Goal: Check status

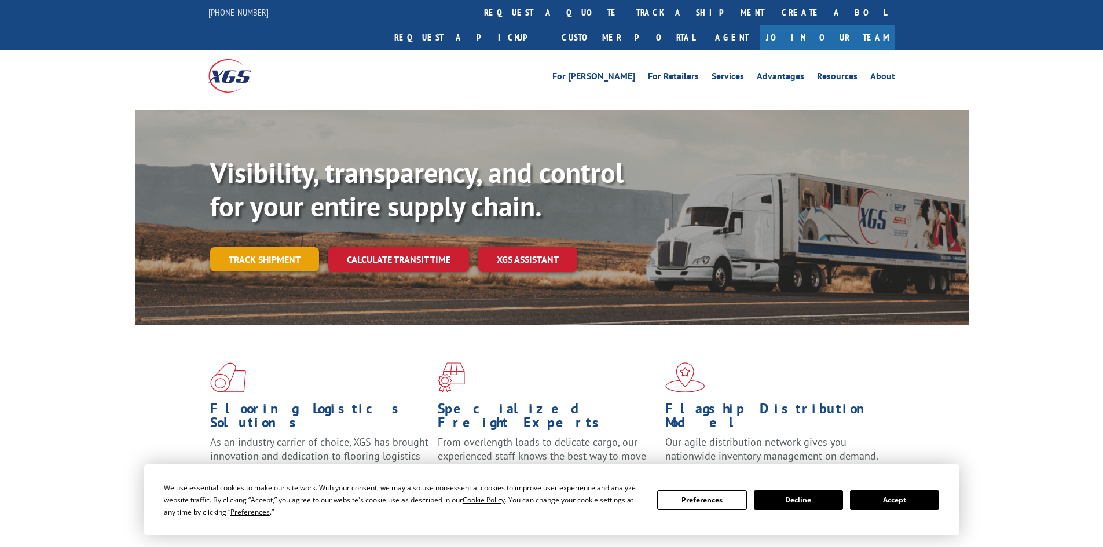
click at [264, 247] on link "Track shipment" at bounding box center [264, 259] width 109 height 24
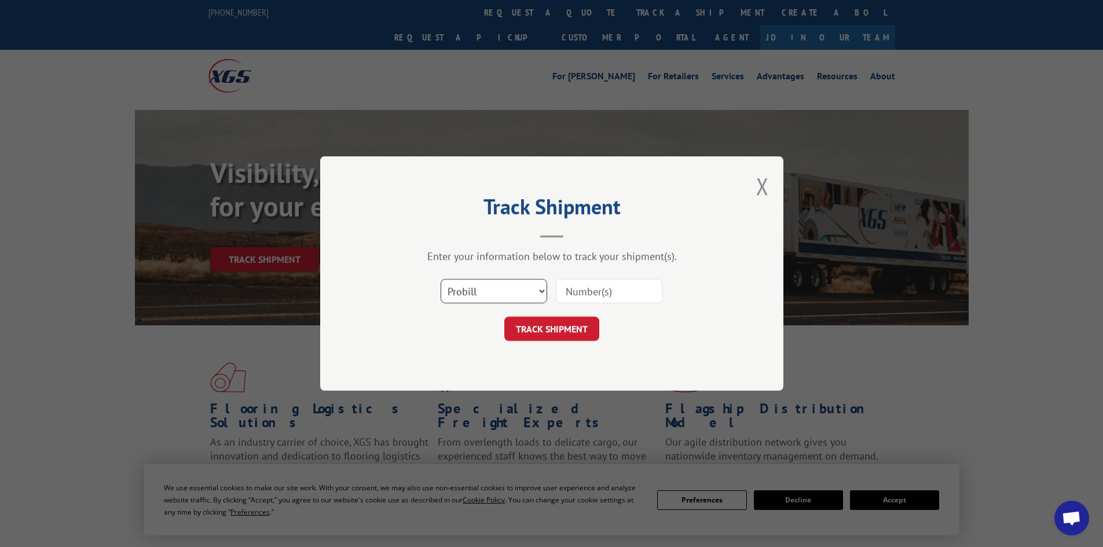
click at [533, 298] on select "Select category... Probill BOL PO" at bounding box center [494, 291] width 107 height 24
click at [441, 279] on select "Select category... Probill BOL PO" at bounding box center [494, 291] width 107 height 24
drag, startPoint x: 589, startPoint y: 288, endPoint x: 525, endPoint y: 287, distance: 63.1
click at [525, 285] on select "Select category... Probill BOL PO" at bounding box center [494, 291] width 107 height 24
select select "probill"
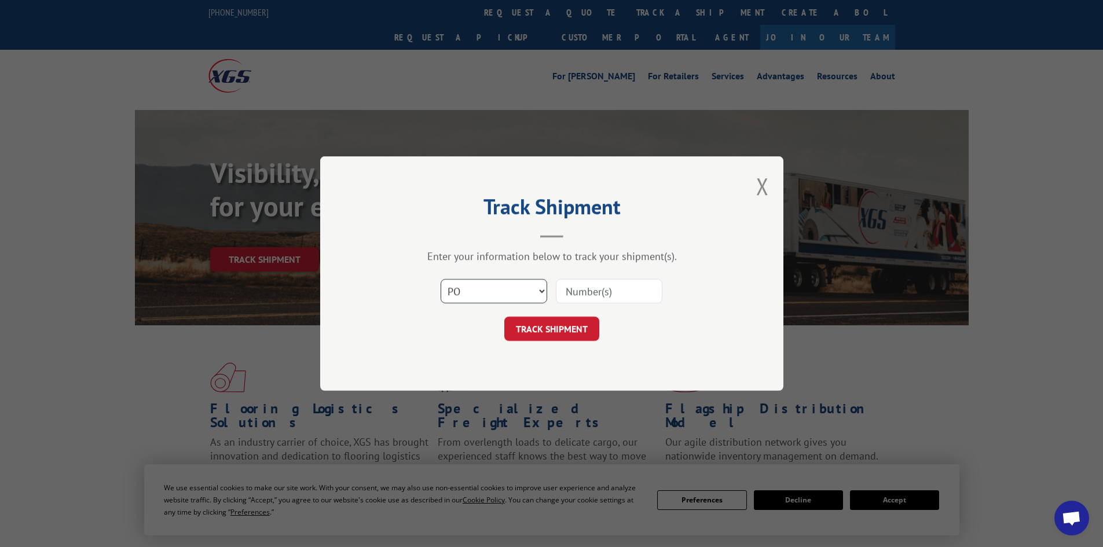
click at [441, 279] on select "Select category... Probill BOL PO" at bounding box center [494, 291] width 107 height 24
paste input "17477904"
type input "17477904"
click at [538, 328] on button "TRACK SHIPMENT" at bounding box center [552, 329] width 95 height 24
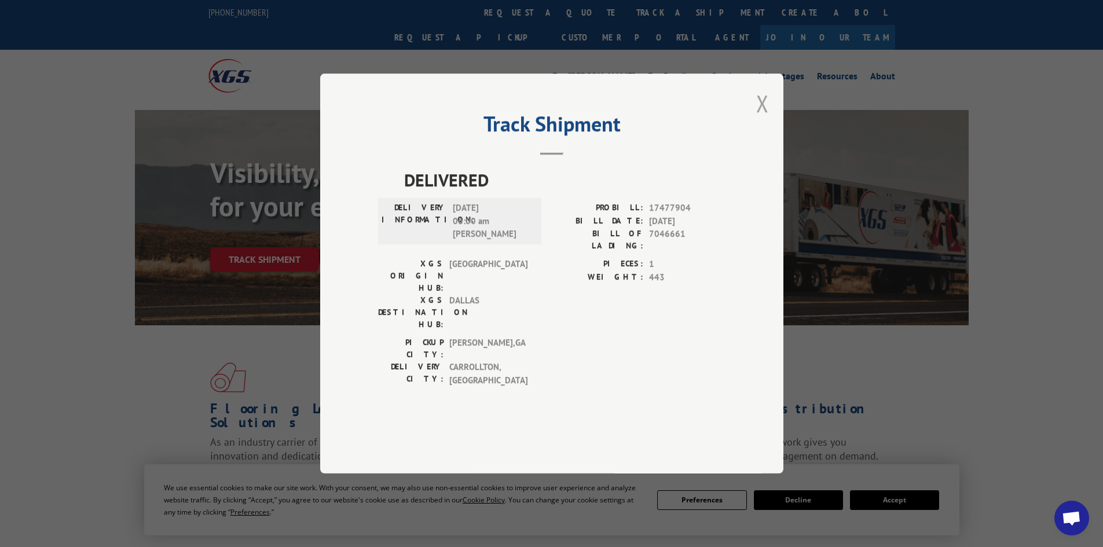
click at [762, 119] on button "Close modal" at bounding box center [762, 103] width 13 height 31
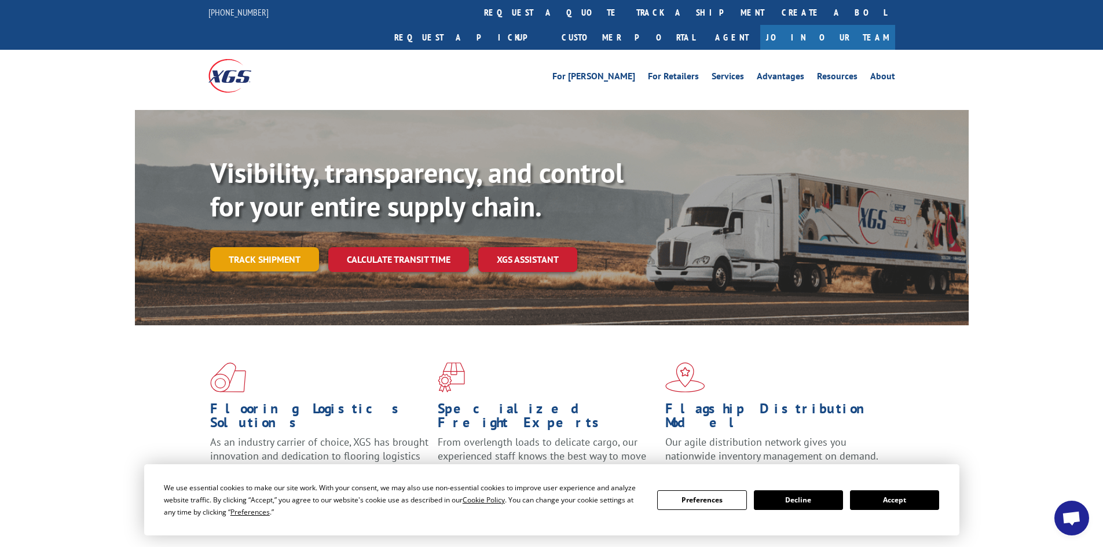
click at [257, 247] on link "Track shipment" at bounding box center [264, 259] width 109 height 24
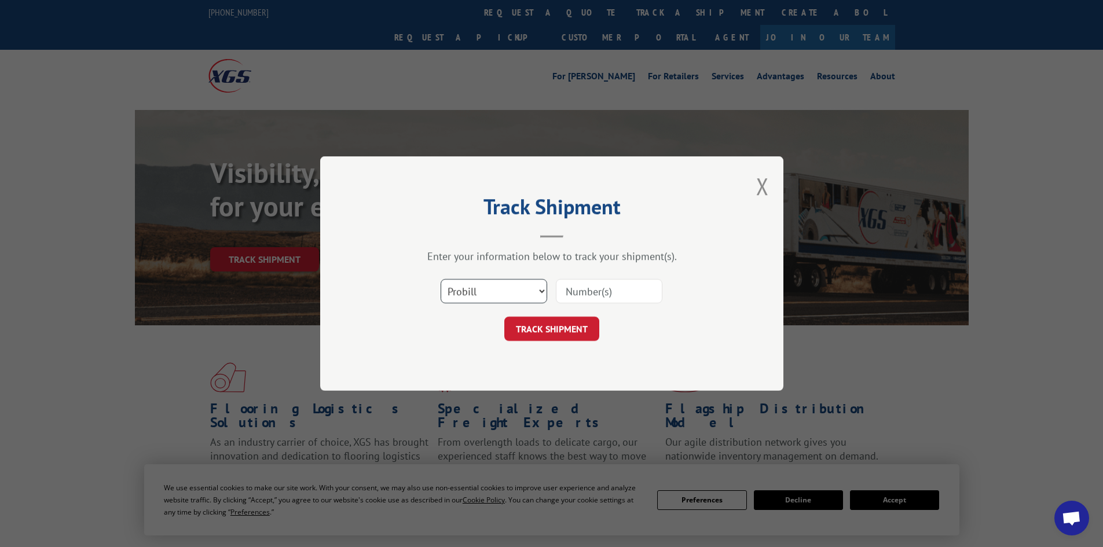
drag, startPoint x: 540, startPoint y: 295, endPoint x: 499, endPoint y: 302, distance: 41.8
click at [540, 295] on select "Select category... Probill BOL PO" at bounding box center [494, 291] width 107 height 24
select select "po"
click at [441, 279] on select "Select category... Probill BOL PO" at bounding box center [494, 291] width 107 height 24
paste input "88543011"
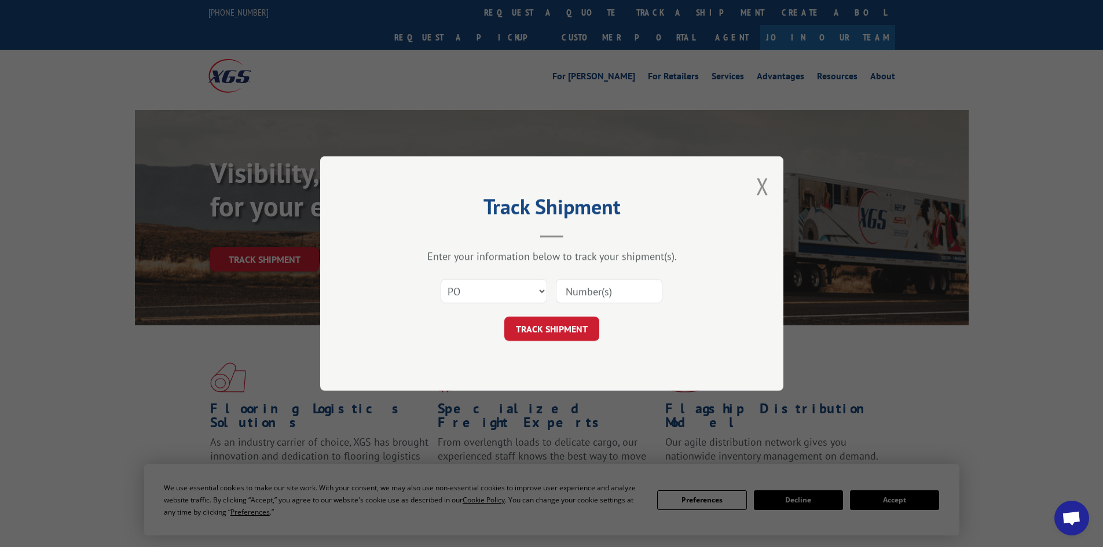
type input "88543011"
click at [546, 333] on button "TRACK SHIPMENT" at bounding box center [552, 329] width 95 height 24
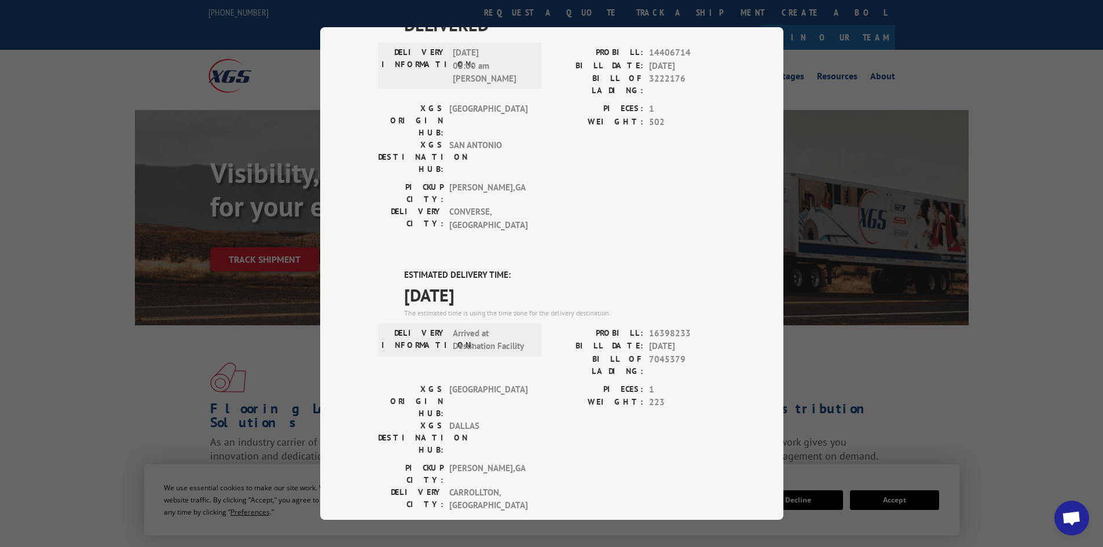
scroll to position [116, 0]
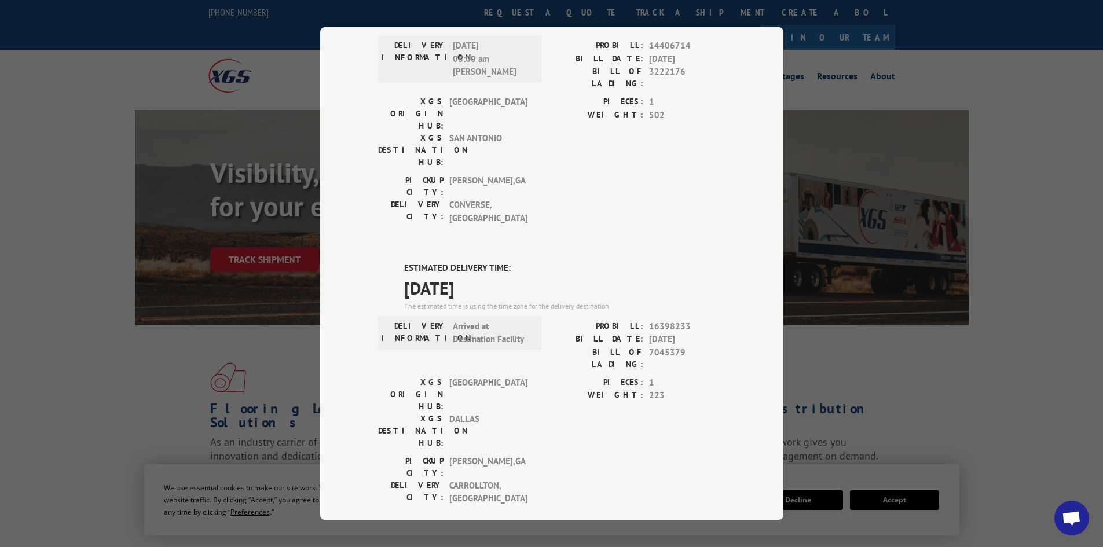
click at [904, 353] on div "Track Shipment DELIVERED DELIVERY INFORMATION: [DATE] 08:00 am [PERSON_NAME]: 1…" at bounding box center [551, 273] width 1103 height 547
